Goal: Task Accomplishment & Management: Use online tool/utility

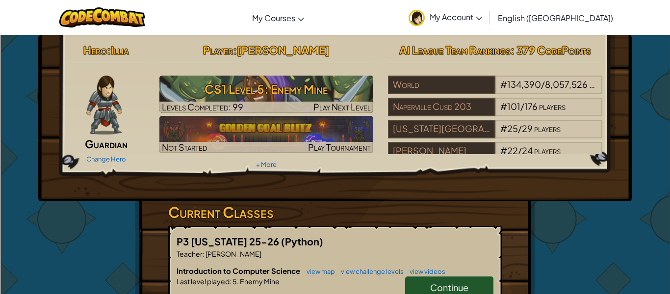
scroll to position [32, 0]
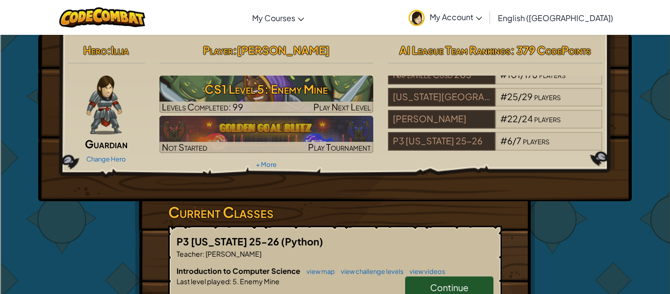
click at [452, 288] on span "Continue" at bounding box center [449, 286] width 38 height 11
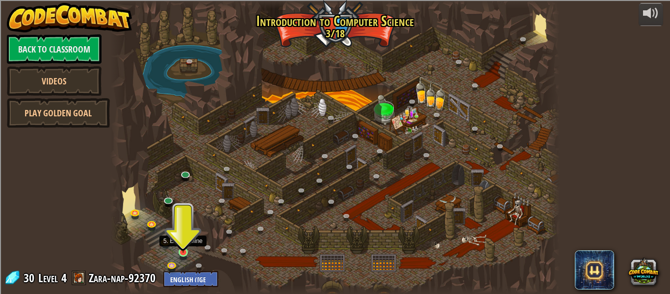
click at [182, 249] on img at bounding box center [183, 241] width 10 height 24
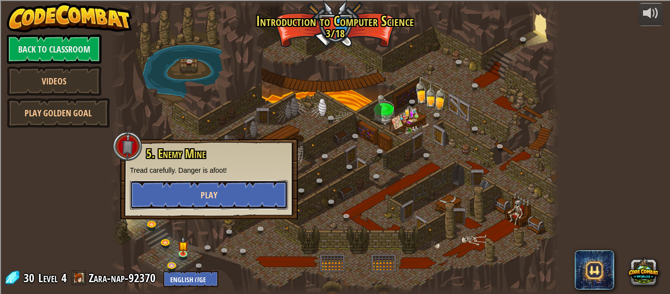
click at [233, 190] on button "Play" at bounding box center [209, 194] width 158 height 29
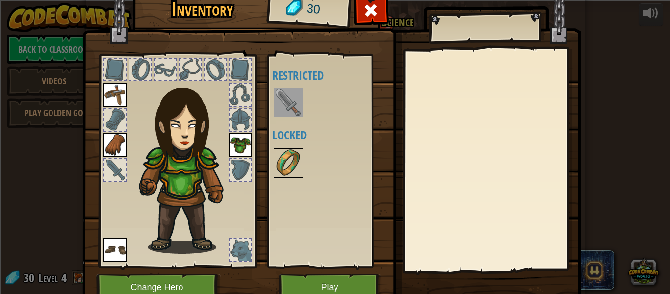
click at [286, 163] on img at bounding box center [288, 162] width 27 height 27
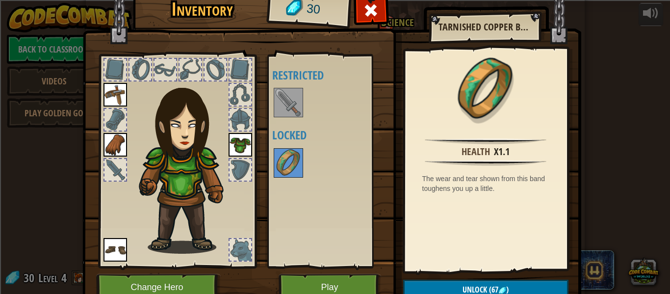
click at [286, 105] on img at bounding box center [288, 102] width 27 height 27
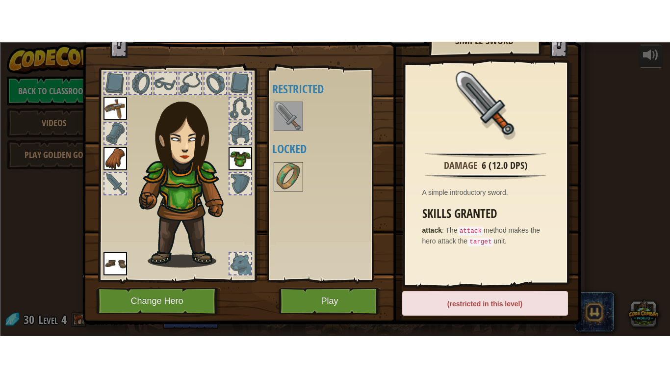
scroll to position [28, 0]
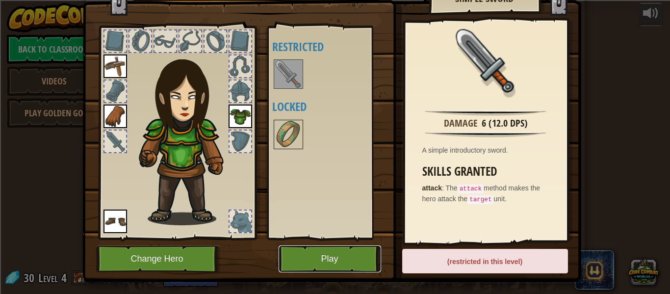
click at [350, 264] on button "Play" at bounding box center [329, 258] width 102 height 27
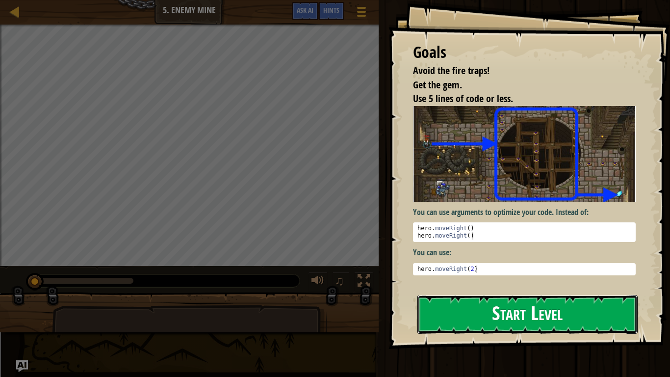
click at [517, 293] on button "Start Level" at bounding box center [527, 314] width 220 height 39
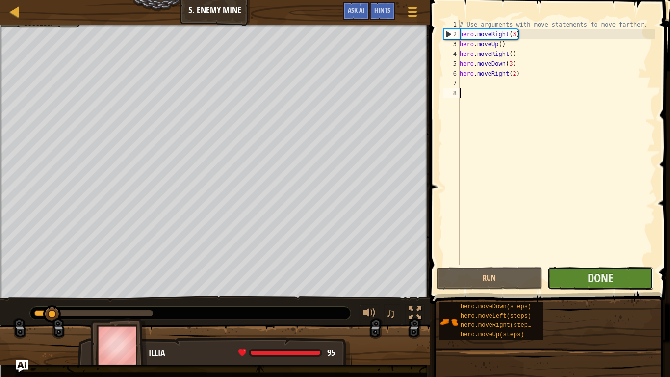
click at [570, 251] on div "1 2 3 4 5 6 7 8 # Use arguments with move statements to move farther. hero . mo…" at bounding box center [548, 171] width 243 height 332
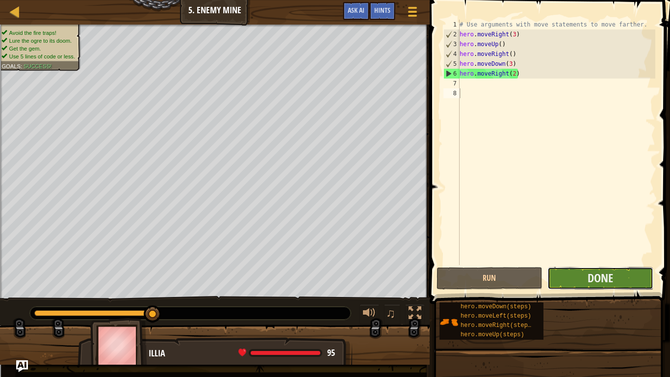
click at [625, 276] on button "Done" at bounding box center [600, 278] width 106 height 23
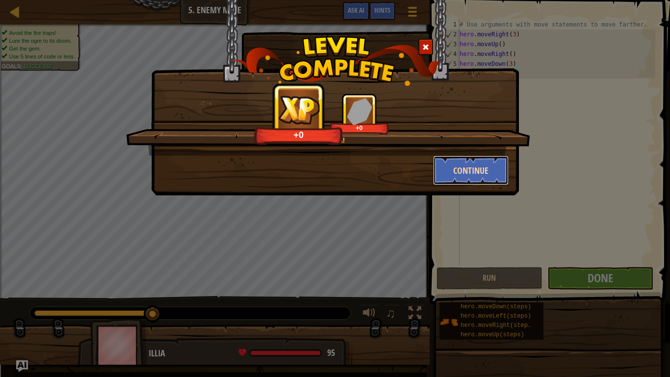
click at [481, 177] on button "Continue" at bounding box center [471, 169] width 76 height 29
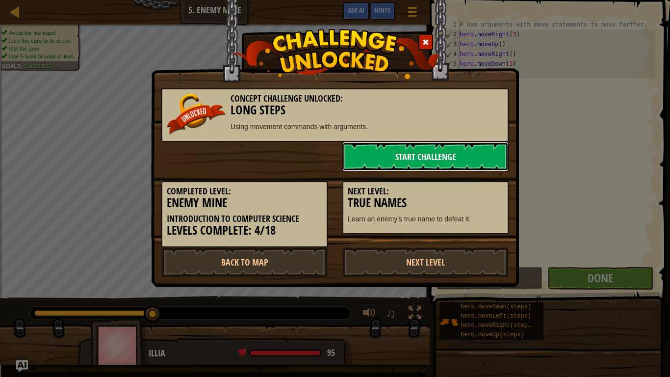
click at [462, 157] on link "Start Challenge" at bounding box center [425, 156] width 166 height 29
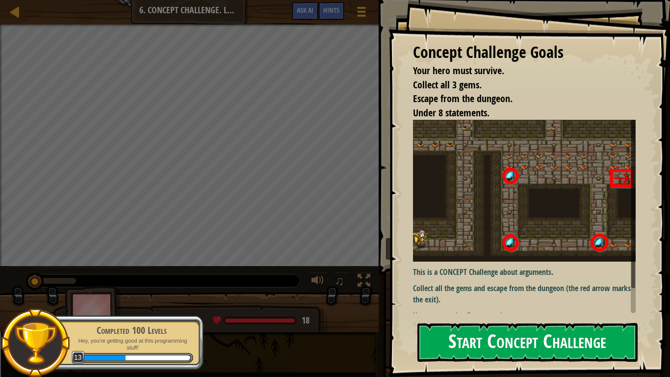
click at [558, 293] on button "Start Concept Challenge" at bounding box center [527, 342] width 220 height 39
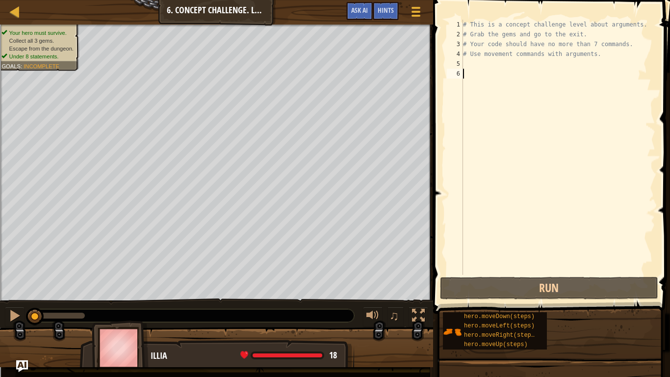
click at [476, 65] on div "# This is a concept challenge level about arguments. # Grab the gems and go to …" at bounding box center [558, 157] width 194 height 275
click at [476, 50] on div "# This is a concept challenge level about arguments. # Grab the gems and go to …" at bounding box center [558, 157] width 194 height 275
type textarea "# Use movement commands with arguments."
click at [473, 64] on div "# This is a concept challenge level about arguments. # Grab the gems and go to …" at bounding box center [558, 157] width 194 height 275
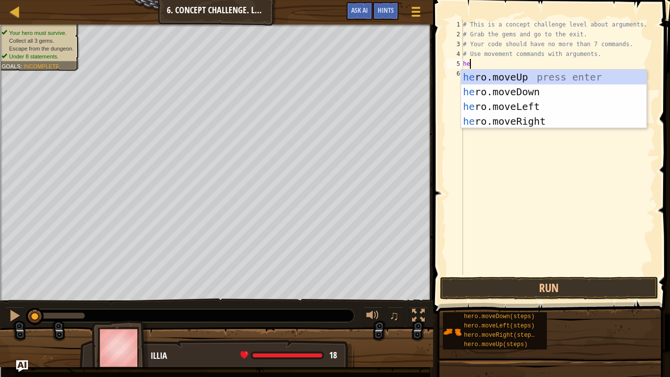
type textarea "her"
click at [525, 121] on div "her o.moveUp press enter her o.moveDown press enter her o.moveLeft press enter …" at bounding box center [553, 114] width 185 height 88
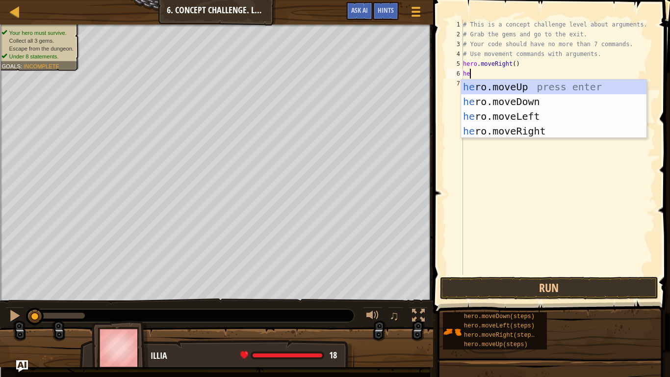
type textarea "her"
click at [566, 88] on div "her o.moveUp press enter her o.moveDown press enter her o.moveLeft press enter …" at bounding box center [553, 123] width 185 height 88
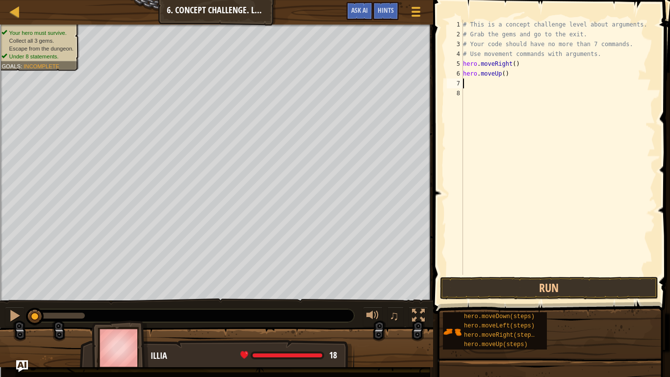
scroll to position [4, 0]
click at [504, 74] on div "# This is a concept challenge level about arguments. # Grab the gems and go to …" at bounding box center [558, 157] width 194 height 275
type textarea "hero.moveUp(3)"
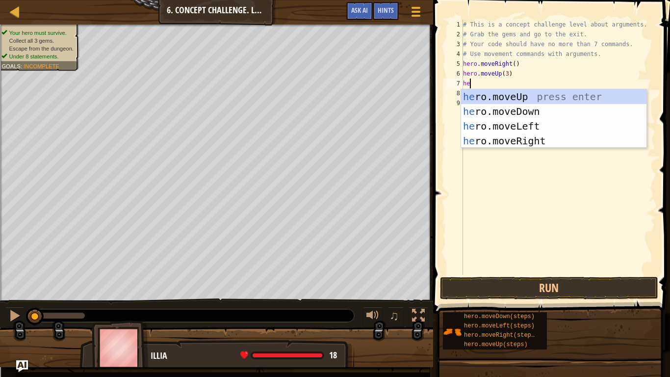
type textarea "her"
click at [547, 137] on div "her o.moveUp press enter her o.moveDown press enter her o.moveLeft press enter …" at bounding box center [553, 133] width 185 height 88
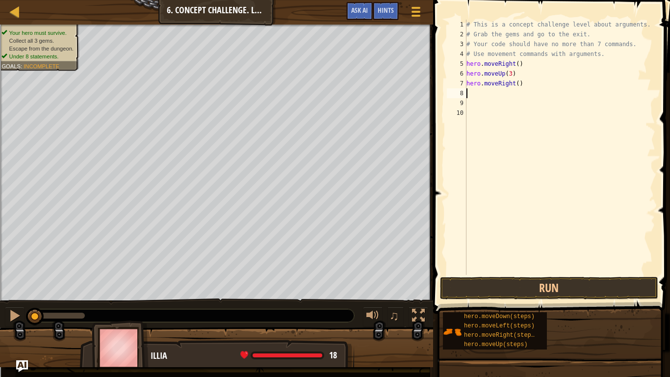
scroll to position [4, 0]
click at [517, 85] on div "# This is a concept challenge level about arguments. # Grab the gems and go to …" at bounding box center [559, 157] width 191 height 275
type textarea "hero.moveRight(2)"
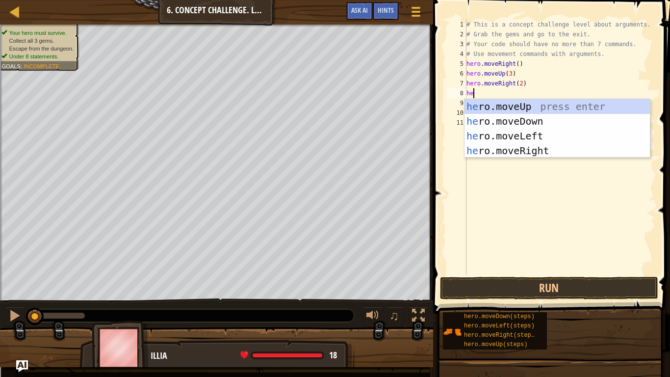
type textarea "her"
click at [567, 123] on div "her o.moveUp press enter her o.moveDown press enter her o.moveLeft press enter …" at bounding box center [556, 143] width 185 height 88
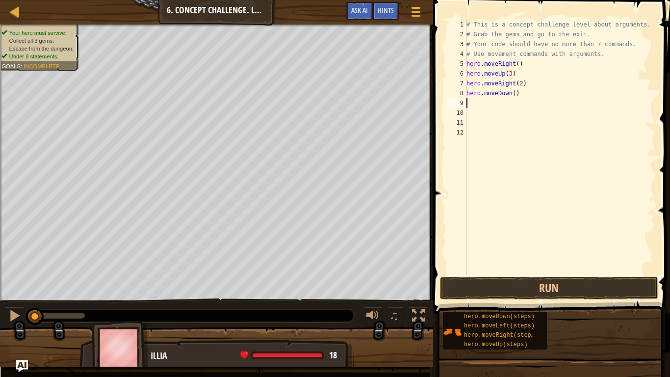
scroll to position [4, 0]
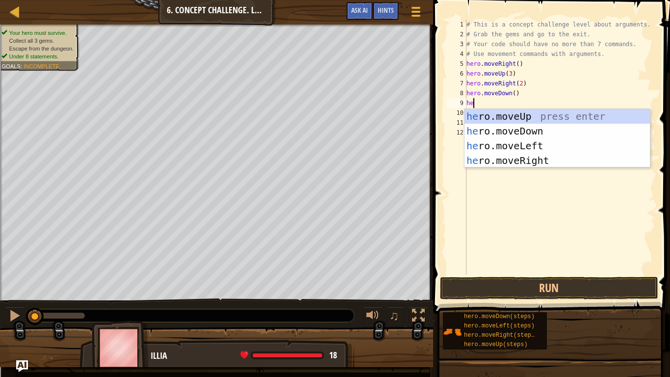
type textarea "her"
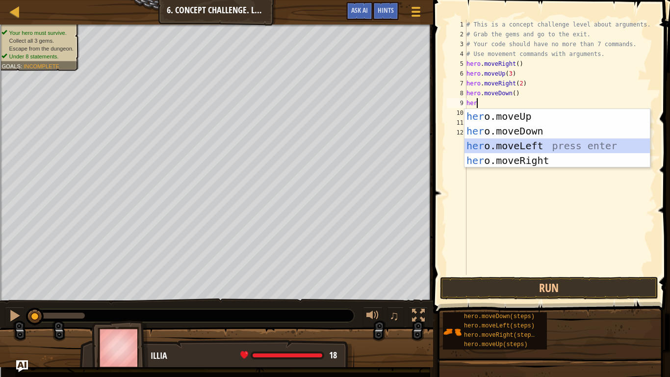
click at [575, 148] on div "her o.moveUp press enter her o.moveDown press enter her o.moveLeft press enter …" at bounding box center [556, 153] width 185 height 88
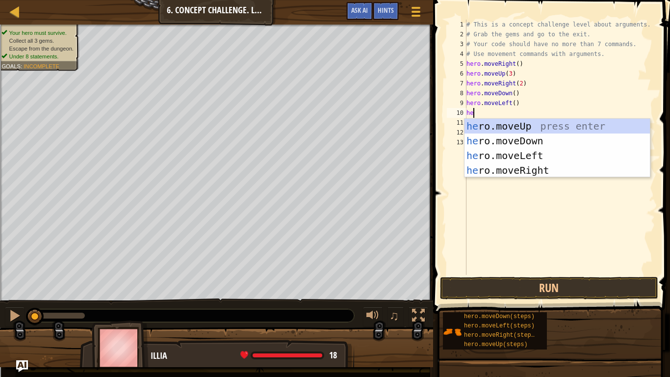
scroll to position [4, 1]
type textarea "hero"
click at [553, 147] on div "hero .moveUp press enter hero .moveDown press enter hero .moveLeft press enter …" at bounding box center [556, 163] width 185 height 88
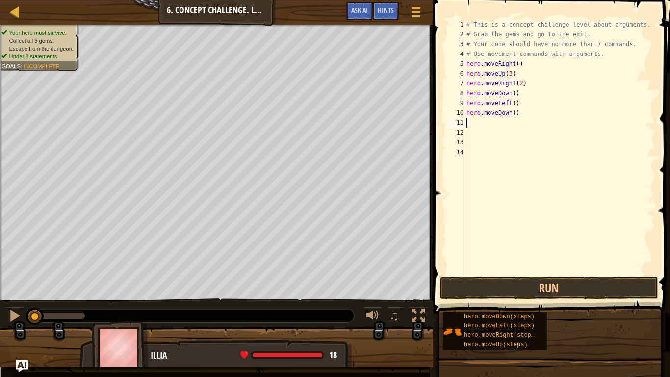
scroll to position [4, 0]
click at [514, 112] on div "# This is a concept challenge level about arguments. # Grab the gems and go to …" at bounding box center [559, 157] width 191 height 275
type textarea "hero.moveDown(2)"
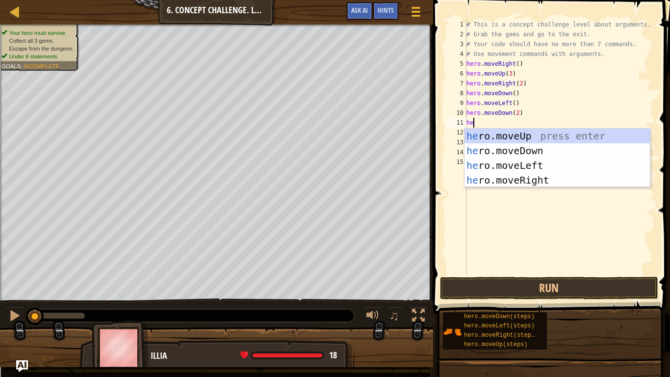
type textarea "her"
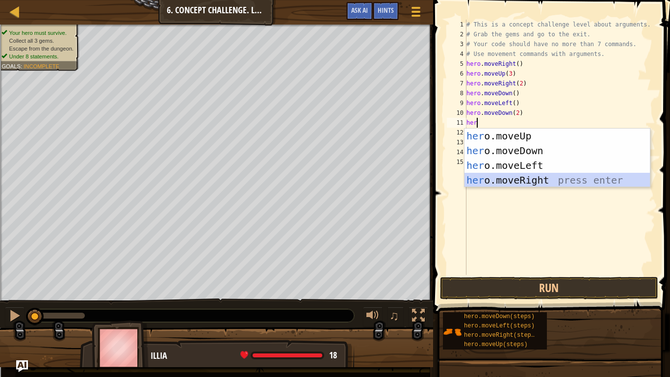
click at [502, 178] on div "her o.moveUp press enter her o.moveDown press enter her o.moveLeft press enter …" at bounding box center [556, 172] width 185 height 88
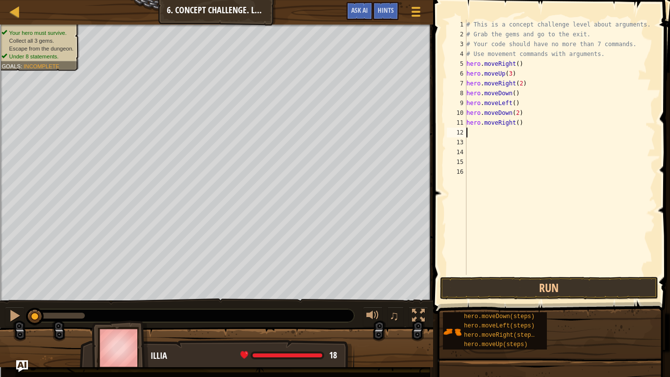
click at [521, 125] on div "# This is a concept challenge level about arguments. # Grab the gems and go to …" at bounding box center [559, 157] width 191 height 275
click at [518, 124] on div "# This is a concept challenge level about arguments. # Grab the gems and go to …" at bounding box center [559, 157] width 191 height 275
type textarea "hero.moveRight(2)"
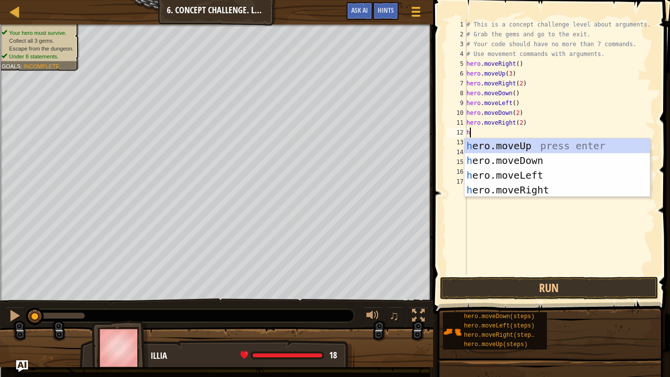
type textarea "he"
click at [536, 148] on div "he ro.moveUp press enter he ro.moveDown press enter he ro.moveLeft press enter …" at bounding box center [556, 182] width 185 height 88
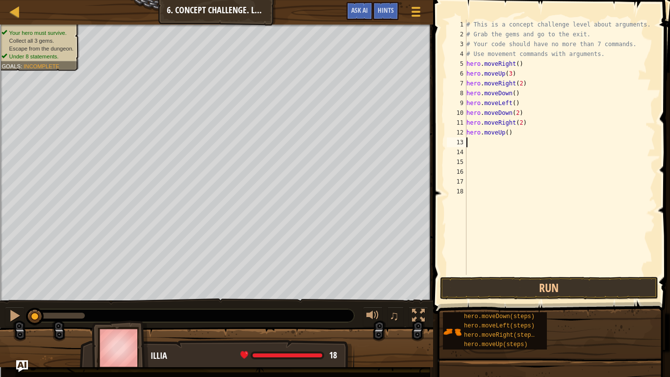
scroll to position [4, 0]
click at [507, 133] on div "# This is a concept challenge level about arguments. # Grab the gems and go to …" at bounding box center [559, 157] width 191 height 275
type textarea "hero.moveUp(2)"
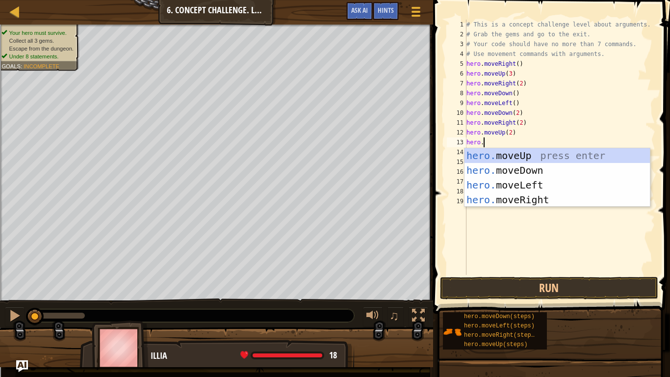
type textarea "hero.m"
click at [502, 193] on div "hero.m oveUp press enter hero.m oveDown press enter hero.m oveLeft press enter …" at bounding box center [556, 192] width 185 height 88
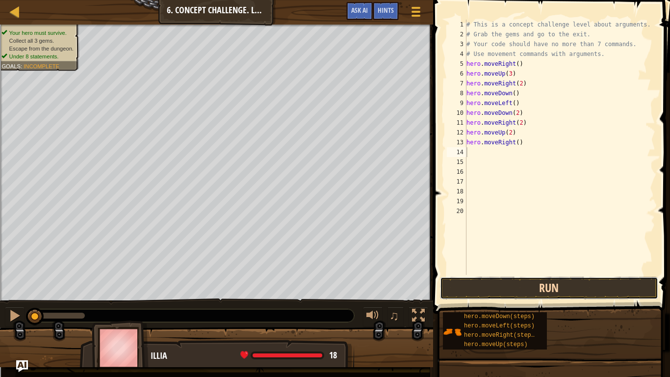
click at [484, 290] on button "Run" at bounding box center [549, 288] width 218 height 23
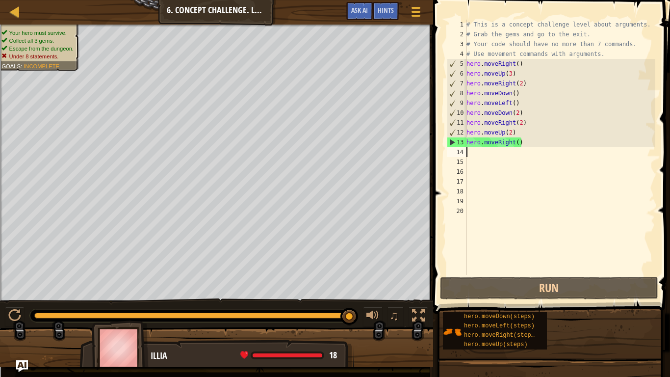
click at [536, 144] on div "# This is a concept challenge level about arguments. # Grab the gems and go to …" at bounding box center [559, 157] width 191 height 275
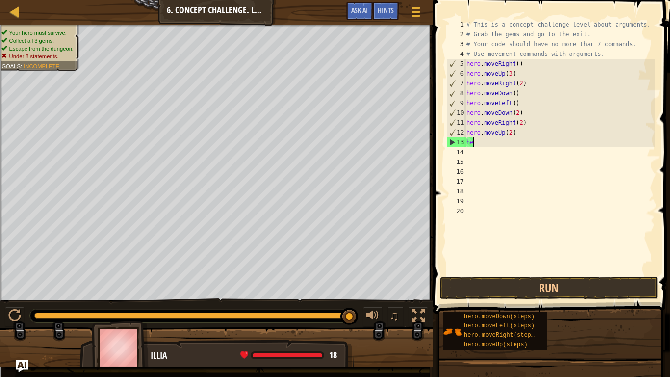
type textarea "h"
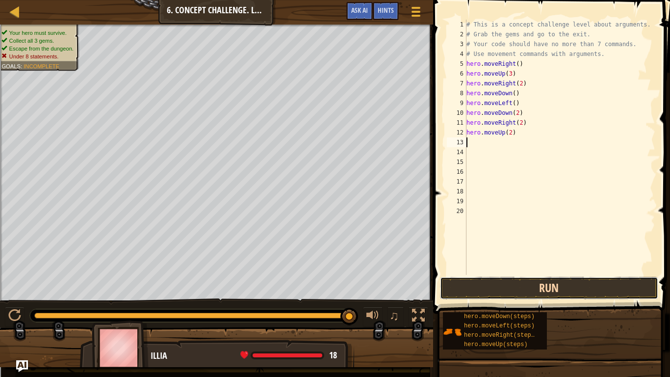
click at [529, 293] on button "Run" at bounding box center [549, 288] width 218 height 23
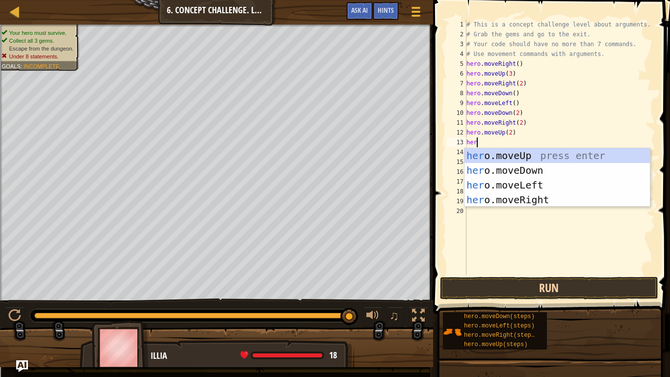
type textarea "hero"
click at [507, 204] on div "hero .moveUp press enter hero .moveDown press enter hero .moveLeft press enter …" at bounding box center [556, 192] width 185 height 88
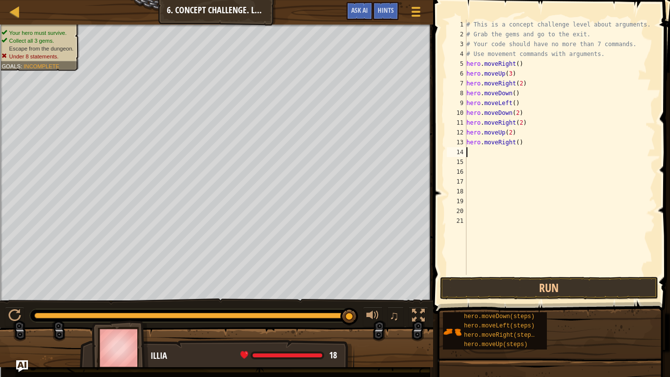
scroll to position [4, 0]
click at [479, 285] on button "Run" at bounding box center [549, 288] width 218 height 23
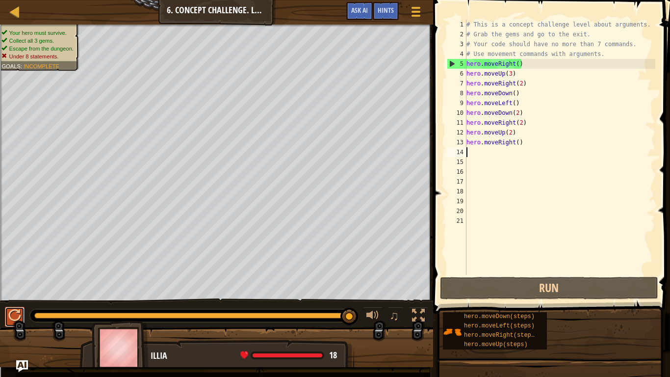
click at [15, 293] on div at bounding box center [14, 315] width 13 height 13
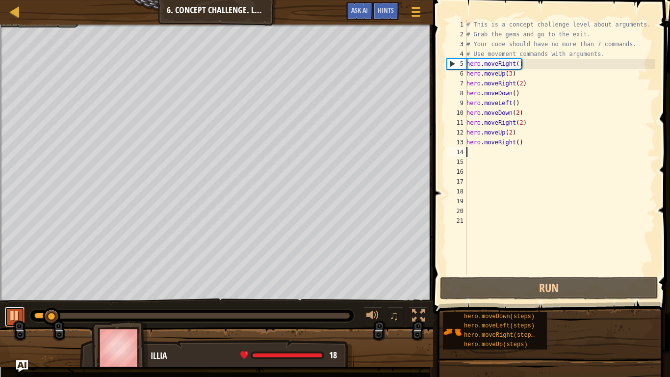
click at [13, 293] on div at bounding box center [14, 315] width 13 height 13
click at [378, 18] on div "Hints" at bounding box center [386, 11] width 26 height 18
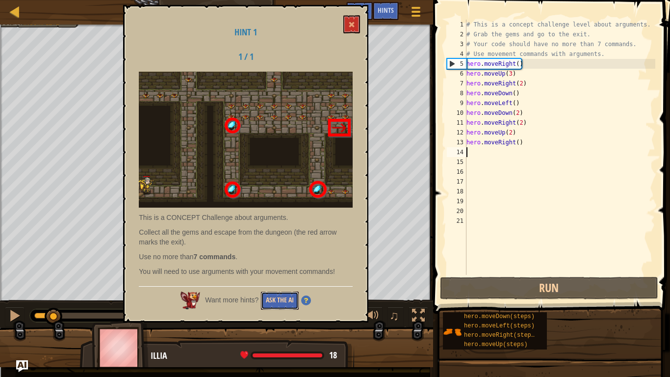
click at [282, 293] on button "Ask the AI" at bounding box center [280, 300] width 38 height 18
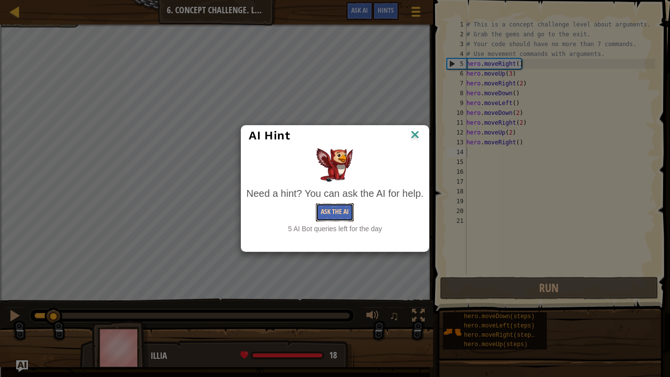
click at [335, 218] on button "Ask the AI" at bounding box center [335, 212] width 38 height 18
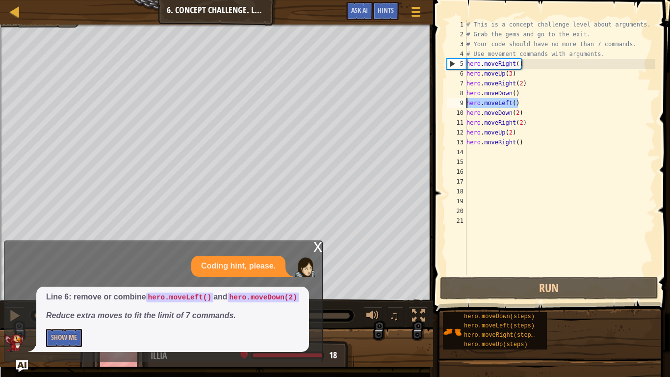
drag, startPoint x: 516, startPoint y: 105, endPoint x: 467, endPoint y: 107, distance: 49.0
click at [467, 107] on div "# This is a concept challenge level about arguments. # Grab the gems and go to …" at bounding box center [559, 157] width 191 height 275
type textarea "hero.moveLeft()"
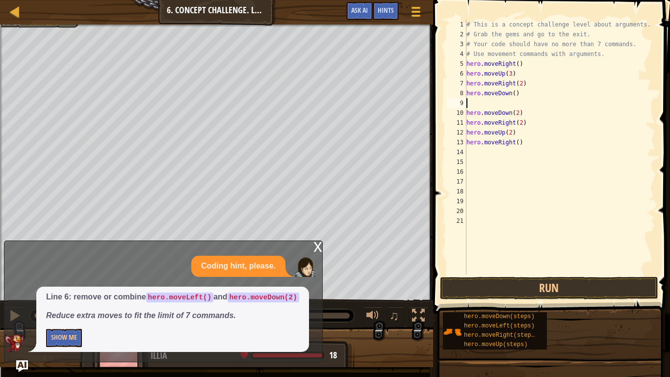
click at [313, 251] on div "x" at bounding box center [317, 246] width 9 height 10
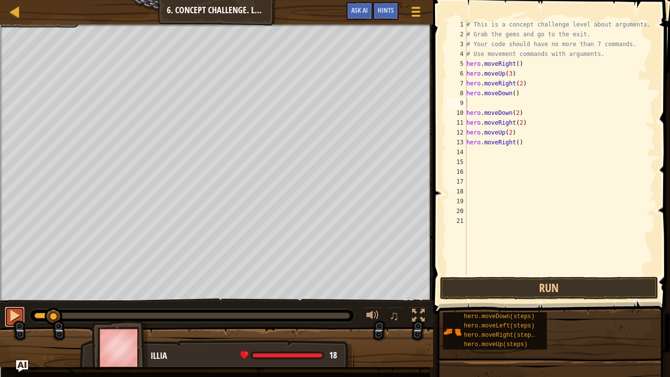
click at [16, 293] on div at bounding box center [14, 315] width 13 height 13
drag, startPoint x: 86, startPoint y: 318, endPoint x: 0, endPoint y: 328, distance: 86.5
click at [0, 293] on div "Your hero must survive. Collect all 3 gems. Escape from the dungeon. Under 8 st…" at bounding box center [335, 196] width 670 height 342
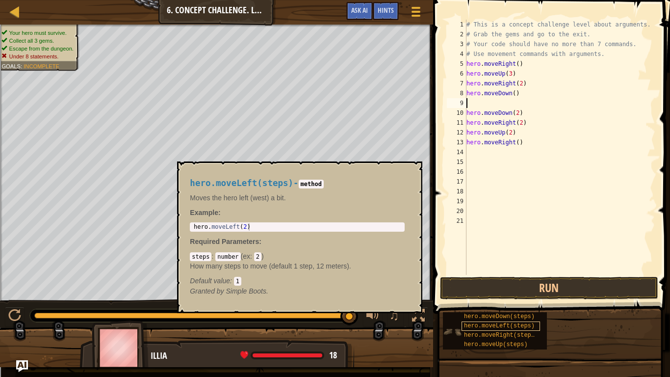
drag, startPoint x: 46, startPoint y: 313, endPoint x: 479, endPoint y: 321, distance: 433.5
click at [479, 293] on div "Map Introduction to Computer Science 6. Concept Challenge. Long Steps Game Menu…" at bounding box center [335, 188] width 670 height 377
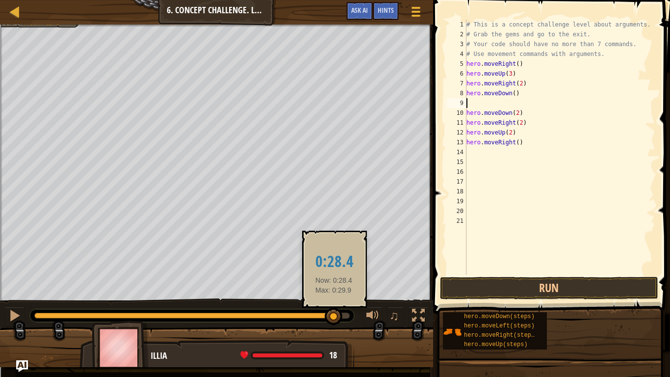
drag, startPoint x: 50, startPoint y: 314, endPoint x: 337, endPoint y: 325, distance: 287.5
click at [337, 293] on div at bounding box center [334, 316] width 18 height 18
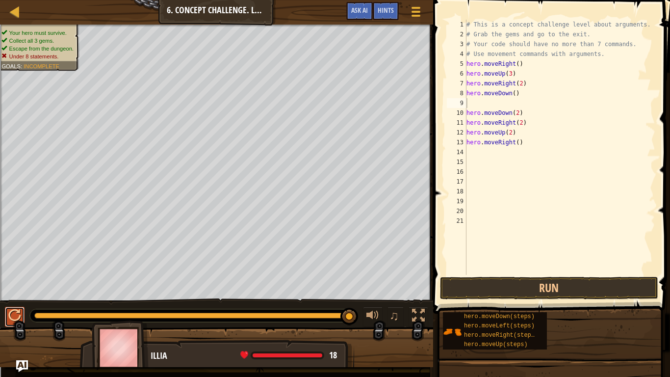
click at [13, 293] on div at bounding box center [14, 315] width 13 height 13
drag, startPoint x: 526, startPoint y: 112, endPoint x: 467, endPoint y: 109, distance: 59.4
click at [467, 109] on div "# This is a concept challenge level about arguments. # Grab the gems and go to …" at bounding box center [559, 157] width 191 height 275
type textarea "hero.moveDown(2)"
click at [12, 293] on div at bounding box center [14, 315] width 13 height 13
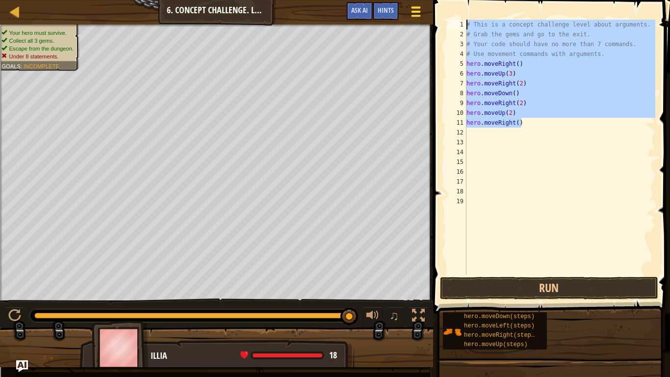
drag, startPoint x: 545, startPoint y: 119, endPoint x: 413, endPoint y: 13, distance: 169.1
click at [413, 13] on div "Map Introduction to Computer Science 6. Concept Challenge. Long Steps Game Menu…" at bounding box center [335, 188] width 670 height 377
type textarea "# This is a concept challenge level about arguments. # Grab the gems and go to …"
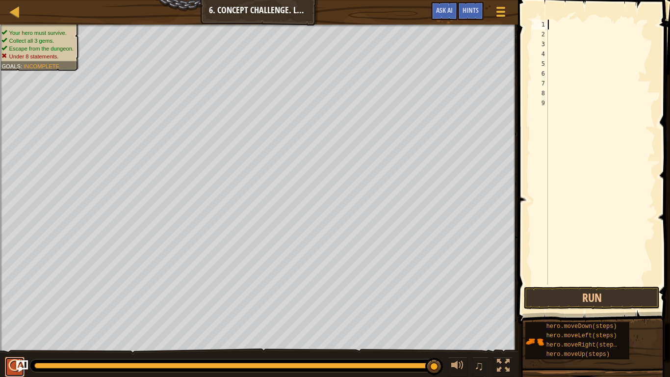
click at [11, 293] on div at bounding box center [14, 365] width 13 height 13
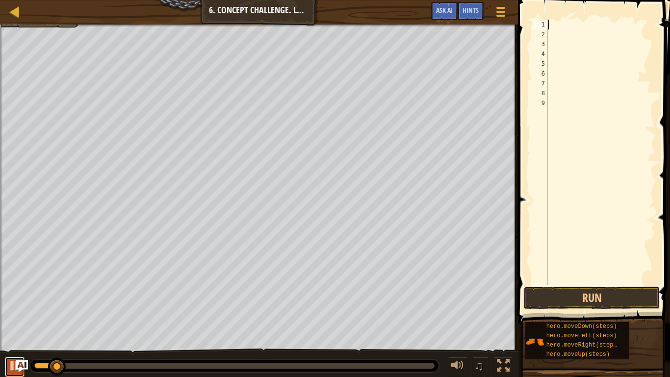
click at [15, 293] on div at bounding box center [14, 365] width 13 height 13
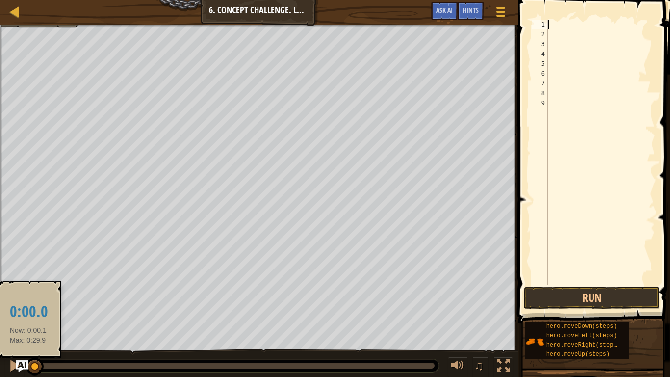
drag, startPoint x: 59, startPoint y: 366, endPoint x: 25, endPoint y: 372, distance: 34.3
click at [25, 293] on div "♫" at bounding box center [259, 362] width 518 height 29
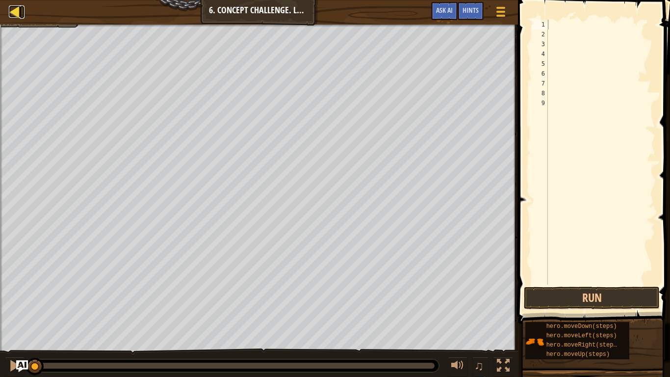
click at [16, 10] on div at bounding box center [15, 11] width 12 height 12
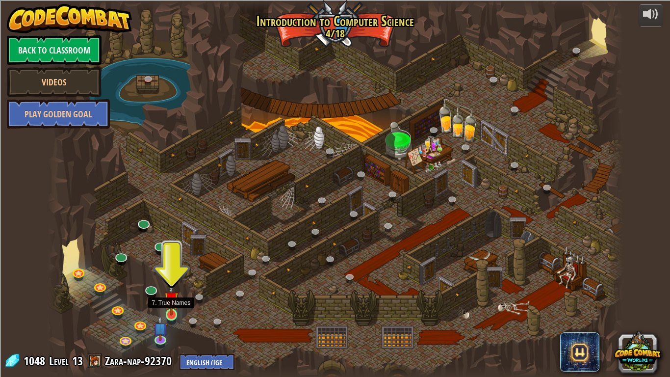
click at [174, 293] on img at bounding box center [171, 298] width 15 height 33
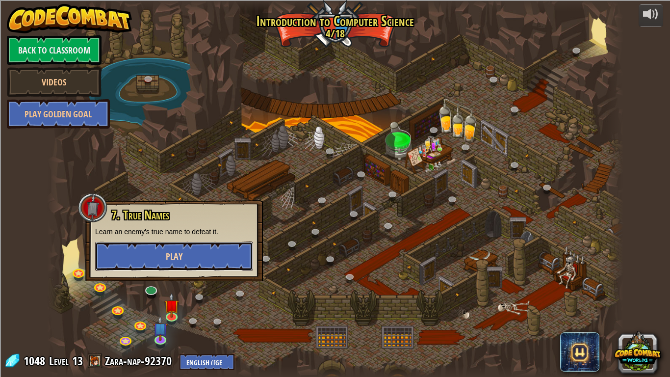
click at [166, 264] on button "Play" at bounding box center [174, 255] width 158 height 29
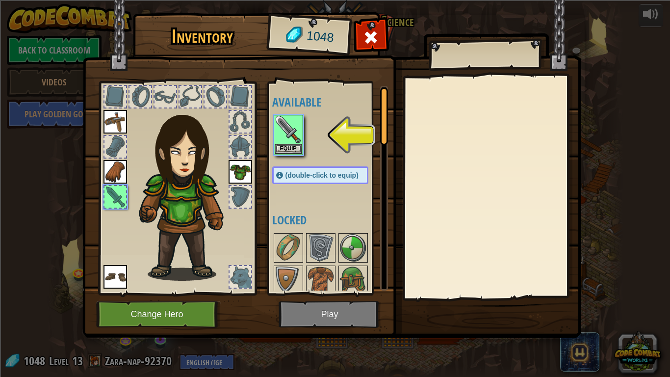
click at [341, 293] on img at bounding box center [331, 159] width 499 height 356
click at [171, 293] on button "Change Hero" at bounding box center [158, 314] width 125 height 27
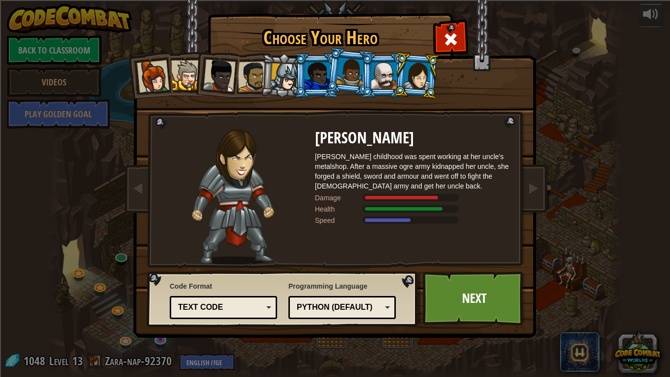
click at [357, 74] on div at bounding box center [350, 71] width 28 height 29
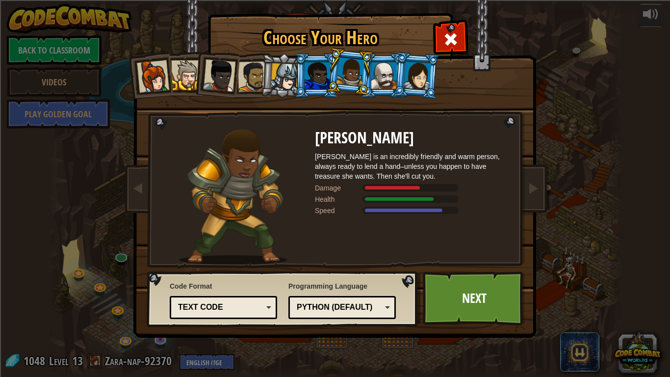
click at [155, 83] on div at bounding box center [153, 76] width 32 height 32
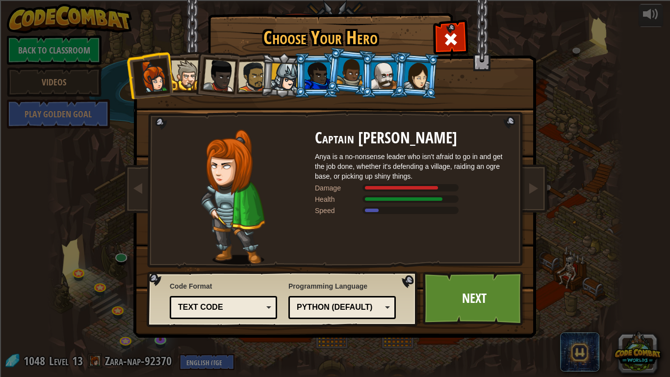
click at [407, 99] on div "Captain [PERSON_NAME] Anya is a no-nonsense leader who isn't afraid to go in an…" at bounding box center [335, 155] width 368 height 214
click at [433, 69] on li at bounding box center [416, 75] width 47 height 48
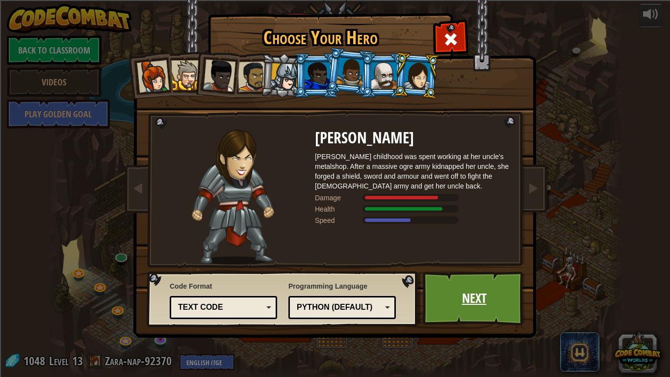
click at [476, 283] on link "Next" at bounding box center [474, 298] width 102 height 54
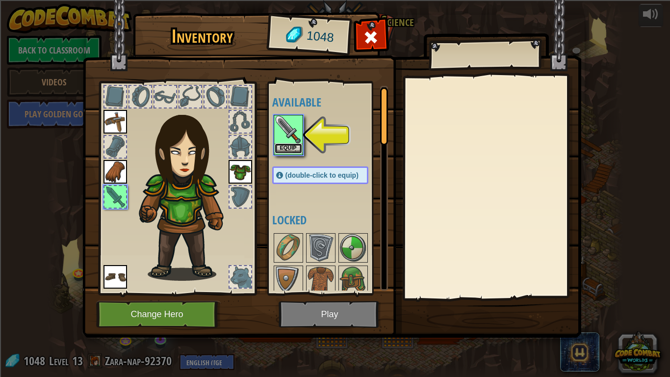
click at [296, 147] on button "Equip" at bounding box center [288, 148] width 27 height 10
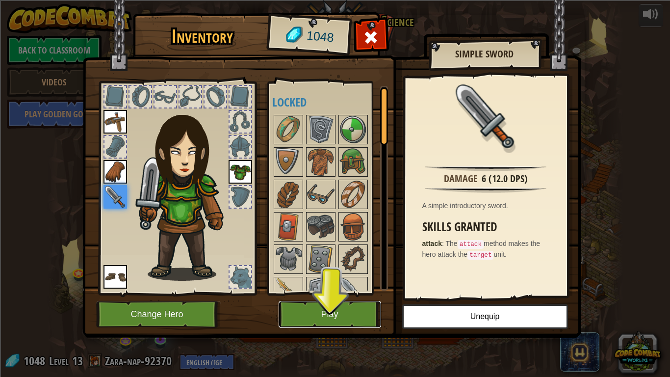
click at [351, 293] on button "Play" at bounding box center [329, 314] width 102 height 27
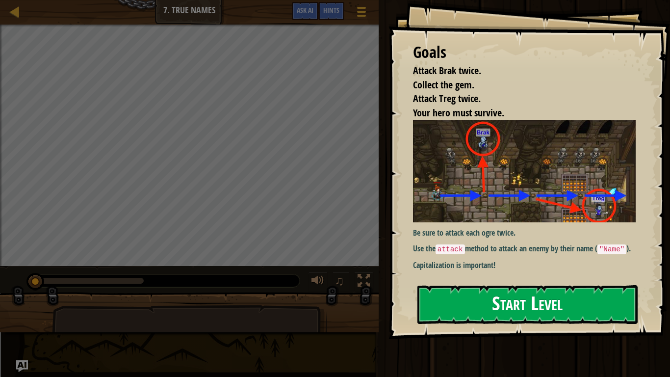
click at [467, 293] on button "Start Level" at bounding box center [527, 304] width 220 height 39
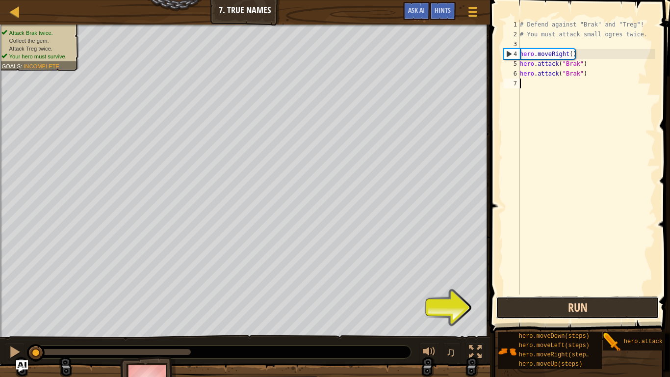
click at [498, 293] on button "Run" at bounding box center [577, 307] width 163 height 23
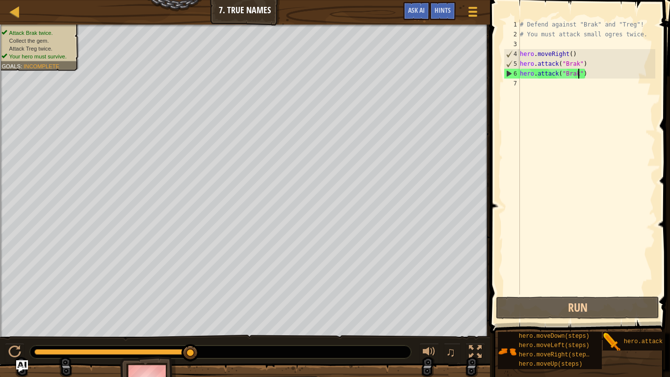
click at [578, 73] on div "# Defend against "Brak" and "Treg"! # You must attack small ogres twice. hero .…" at bounding box center [586, 167] width 137 height 294
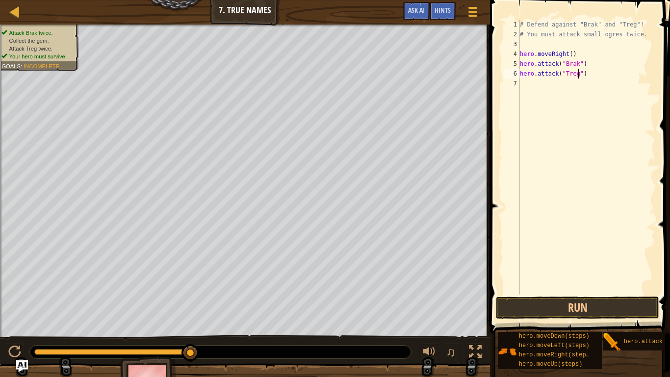
scroll to position [4, 8]
click at [515, 293] on button "Run" at bounding box center [577, 307] width 163 height 23
type textarea "hero.attack("Brak")"
click at [538, 293] on button "Run" at bounding box center [577, 307] width 163 height 23
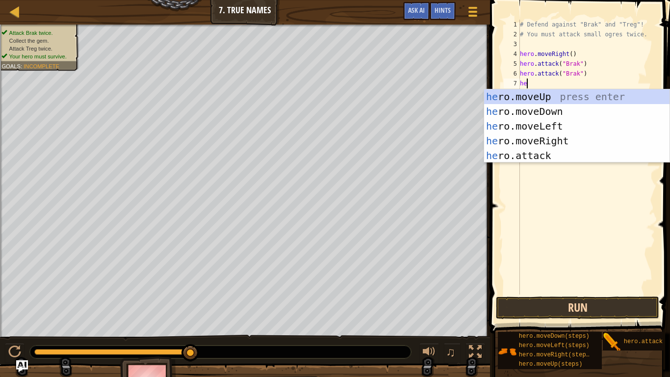
scroll to position [4, 1]
click at [530, 152] on div "her o.moveUp press enter her o.moveDown press enter her o.moveLeft press enter …" at bounding box center [576, 140] width 185 height 103
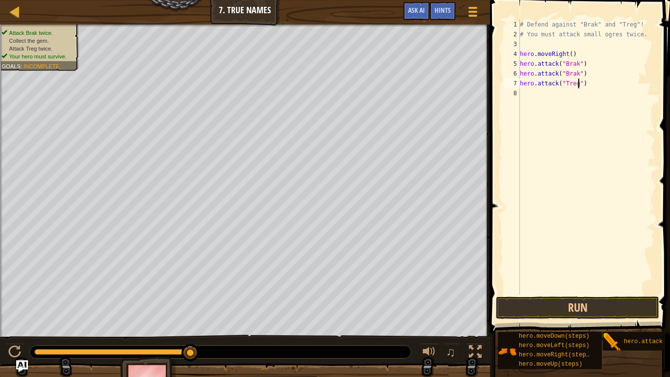
scroll to position [4, 8]
type textarea "hero.attack("Treg")"
click at [555, 293] on button "Run" at bounding box center [577, 307] width 163 height 23
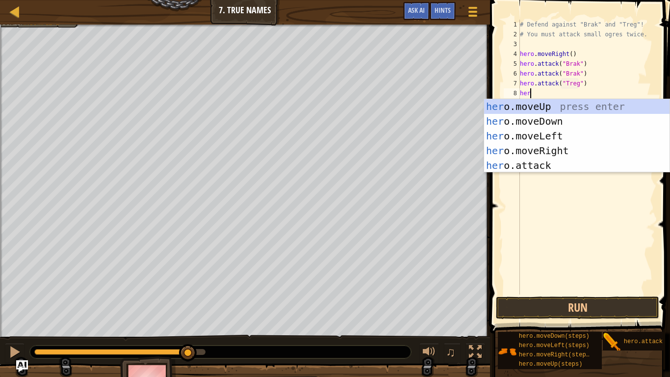
scroll to position [4, 1]
click at [574, 162] on div "her o.moveUp press enter her o.moveDown press enter her o.moveLeft press enter …" at bounding box center [576, 150] width 185 height 103
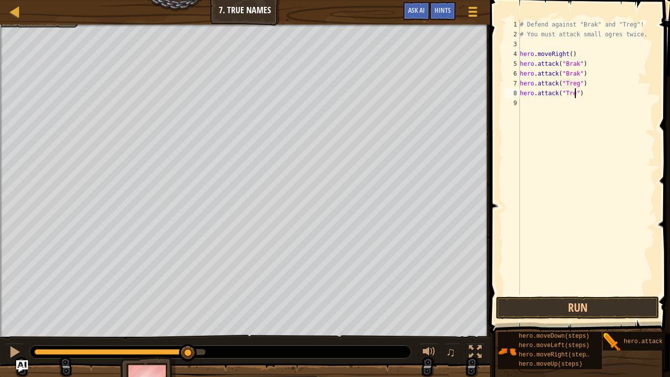
type textarea "hero.attack("Treg")"
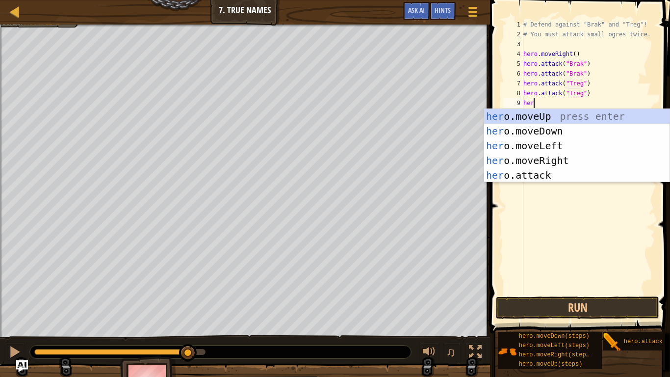
scroll to position [4, 1]
type textarea "hero."
click at [558, 161] on div "hero. moveUp press enter hero. moveDown press enter hero. moveLeft press enter …" at bounding box center [576, 160] width 185 height 103
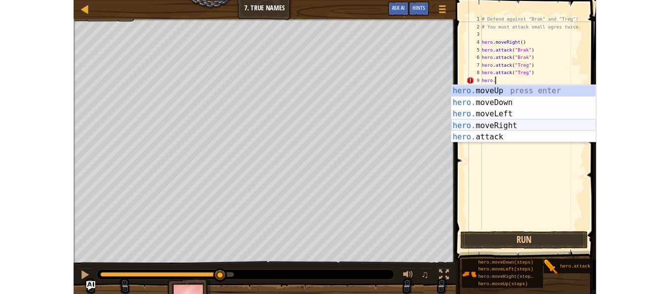
scroll to position [4, 0]
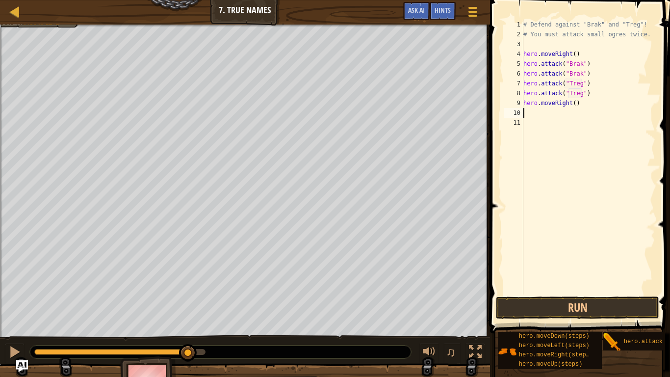
click at [552, 293] on span at bounding box center [581, 153] width 188 height 362
click at [544, 293] on button "Run" at bounding box center [577, 307] width 163 height 23
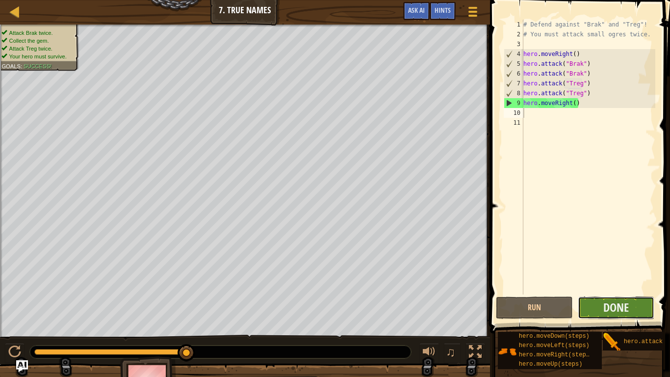
click at [599, 293] on button "Done" at bounding box center [616, 307] width 77 height 23
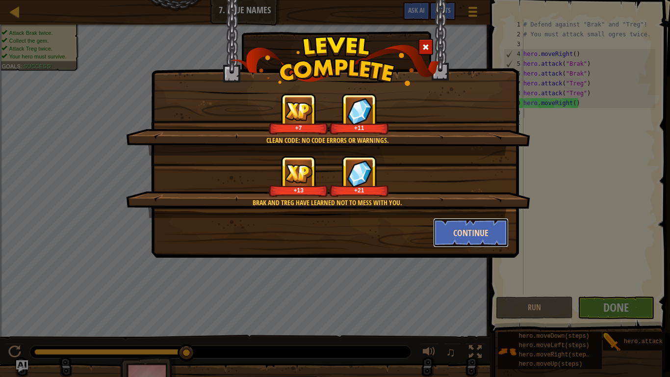
click at [456, 228] on button "Continue" at bounding box center [471, 232] width 76 height 29
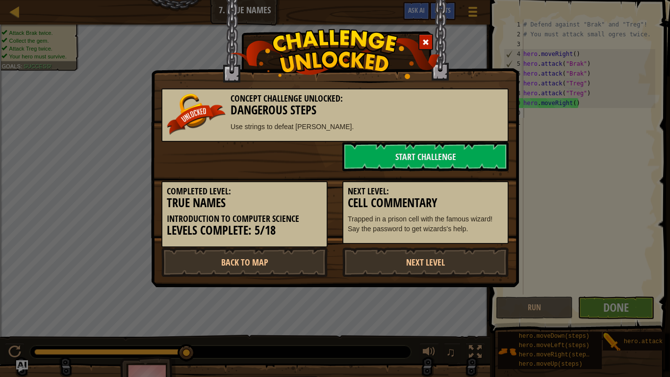
click at [456, 228] on p "Trapped in a prison cell with the famous wizard! Say the password to get wizard…" at bounding box center [425, 224] width 155 height 20
click at [435, 151] on link "Start Challenge" at bounding box center [425, 156] width 166 height 29
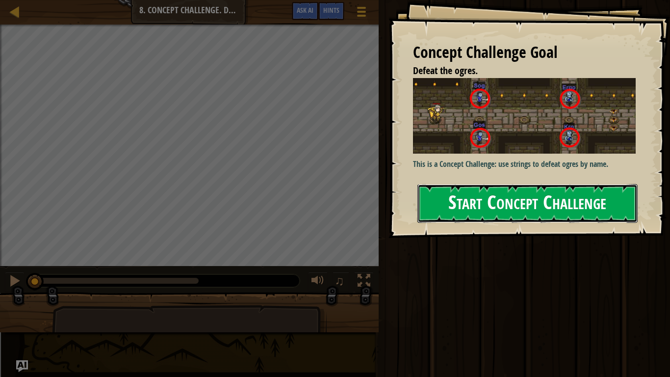
click at [523, 199] on button "Start Concept Challenge" at bounding box center [527, 203] width 220 height 39
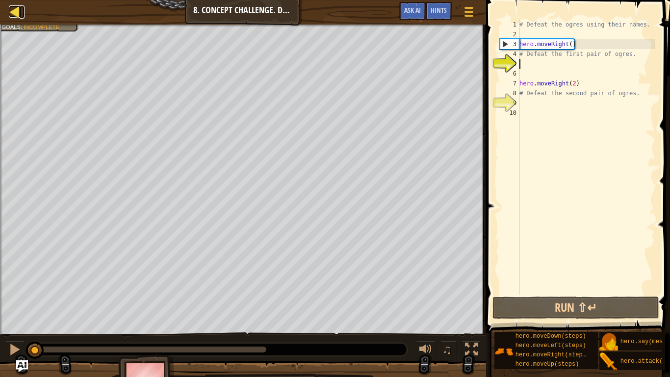
click at [12, 11] on div at bounding box center [15, 11] width 12 height 12
